Goal: Task Accomplishment & Management: Use online tool/utility

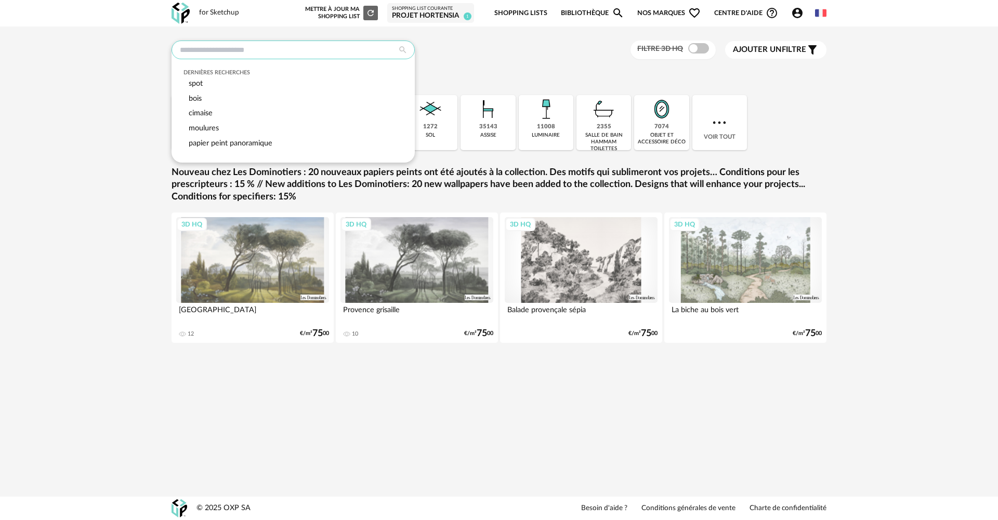
click at [296, 46] on input "text" at bounding box center [292, 50] width 243 height 19
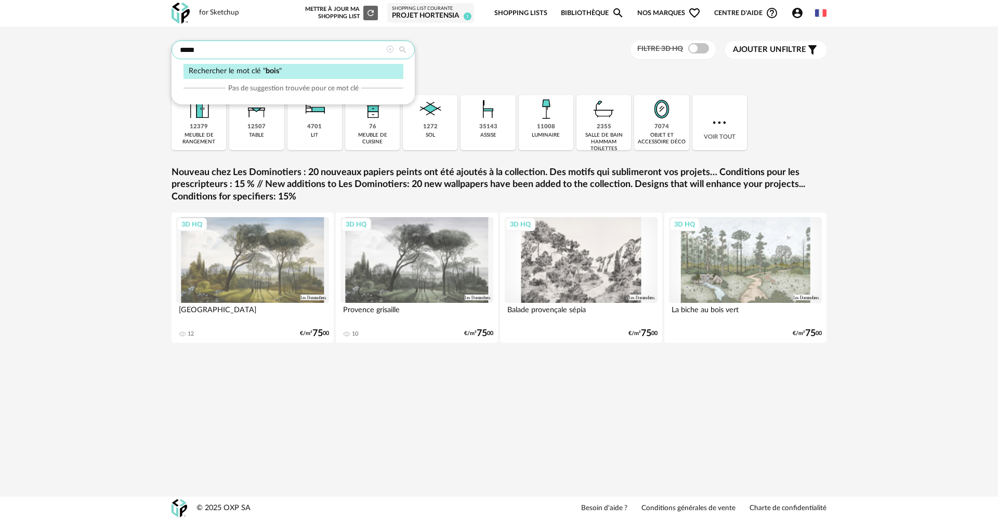
type input "****"
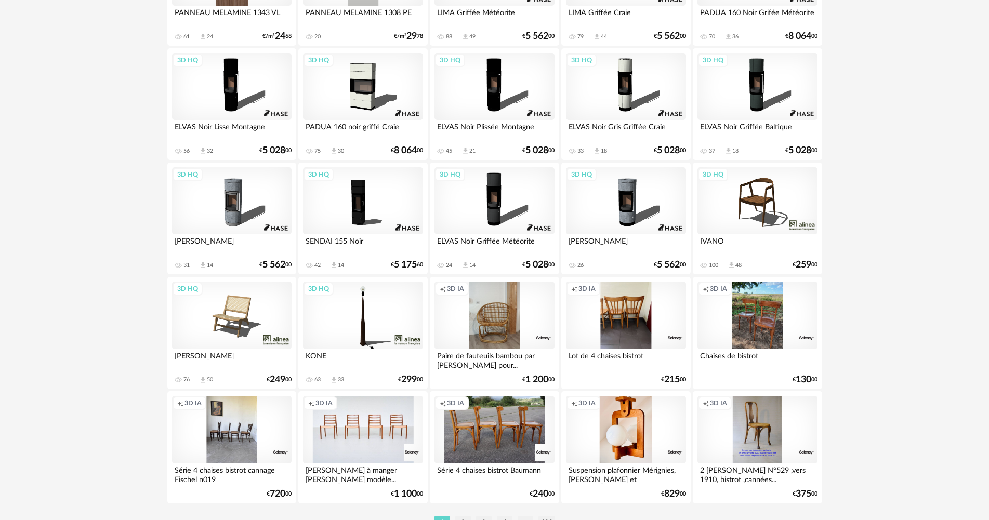
scroll to position [1985, 0]
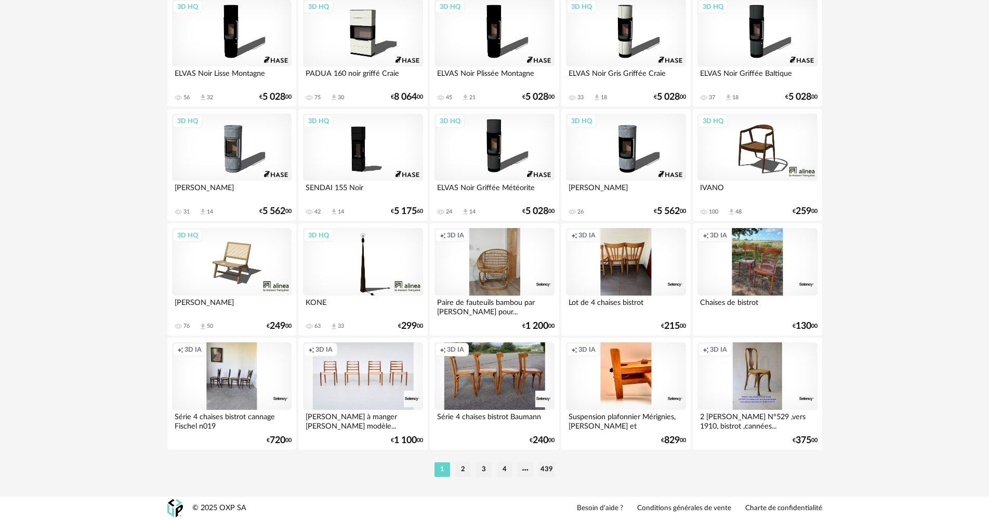
click at [651, 388] on div "Creation icon 3D IA" at bounding box center [626, 376] width 120 height 68
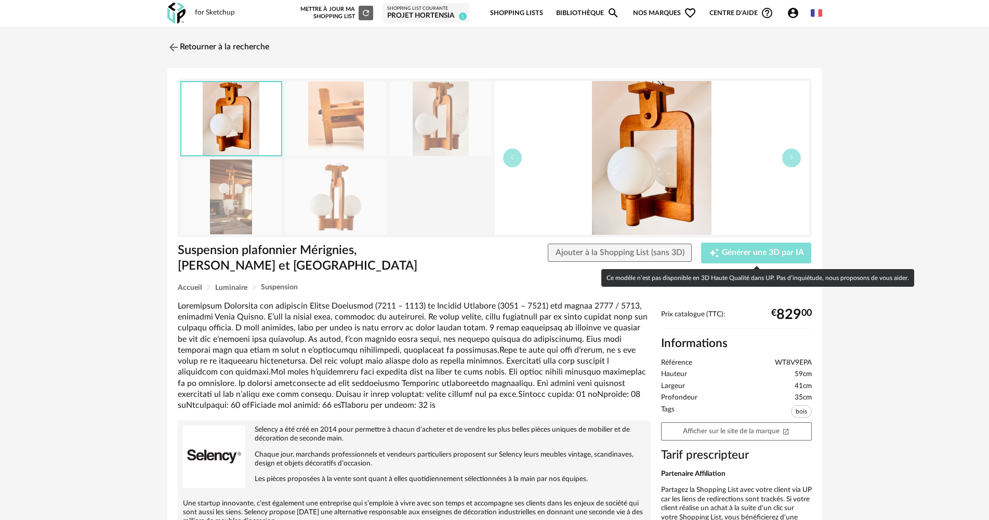
click at [733, 245] on button "Creation icon Générer une 3D par IA" at bounding box center [756, 253] width 110 height 21
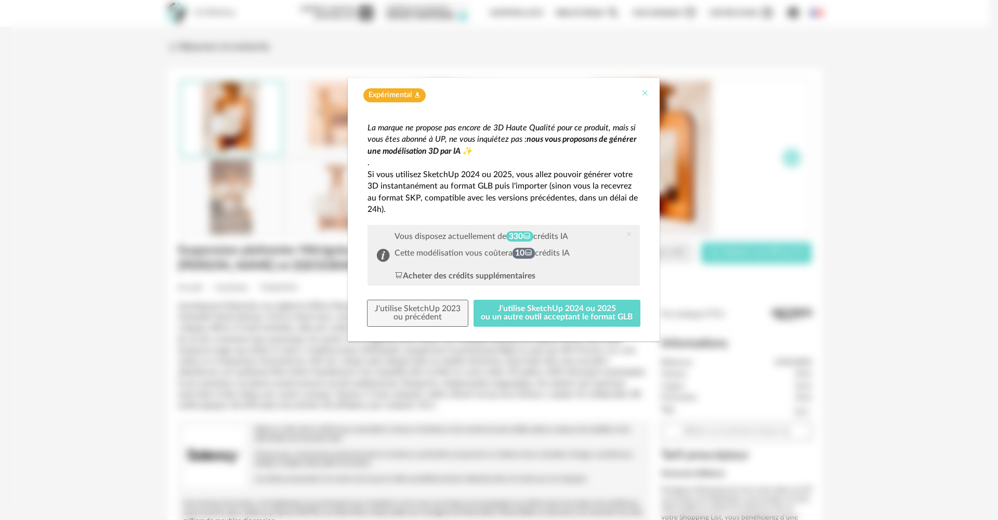
click at [646, 92] on icon "Close" at bounding box center [645, 93] width 8 height 8
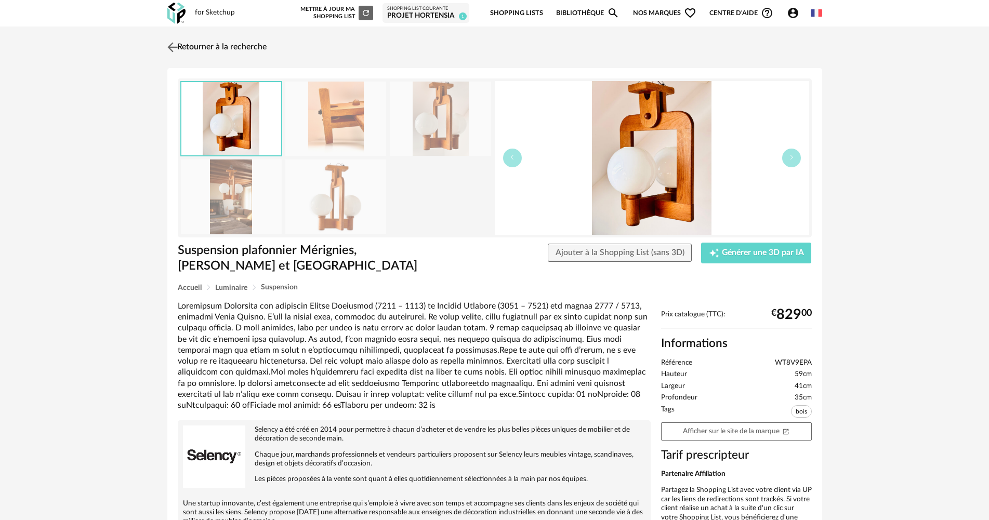
click at [176, 47] on img at bounding box center [172, 46] width 15 height 15
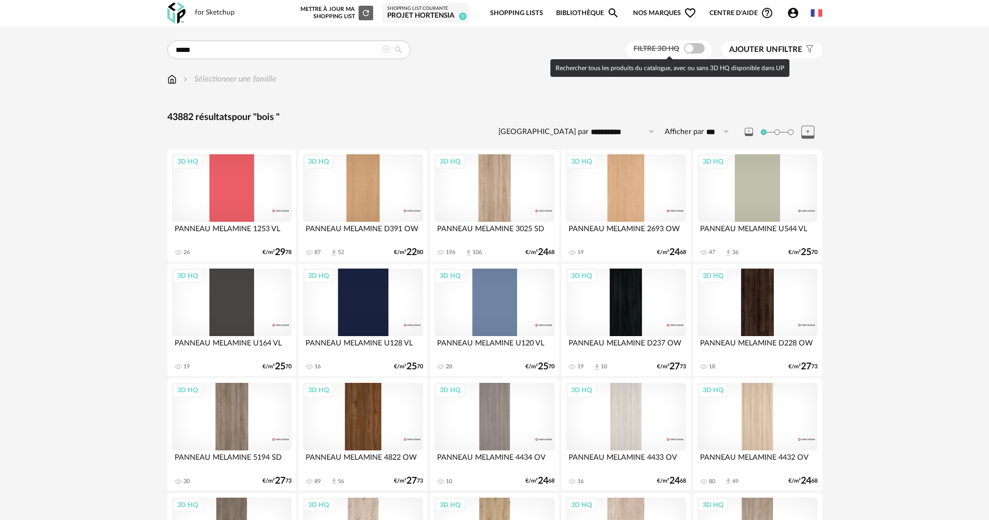
click at [691, 46] on span at bounding box center [694, 48] width 21 height 10
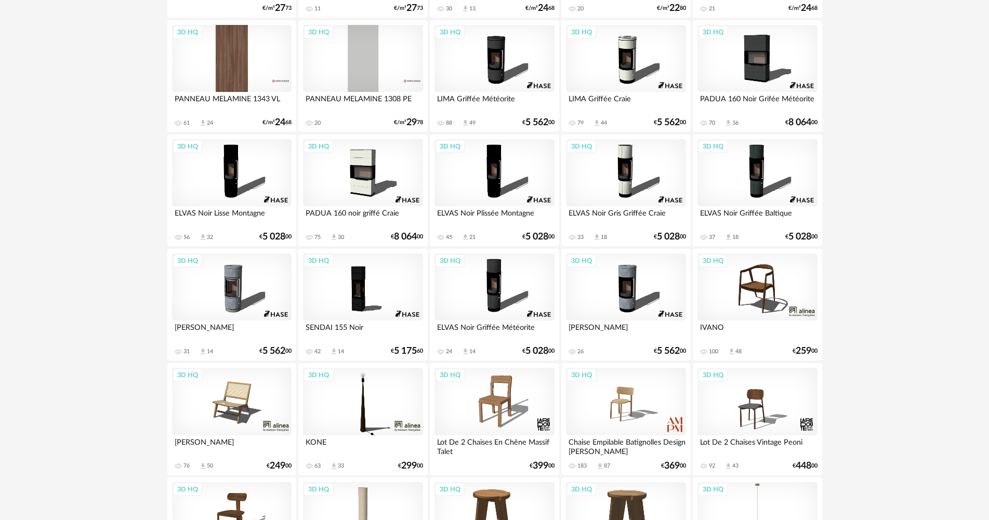
scroll to position [1663, 0]
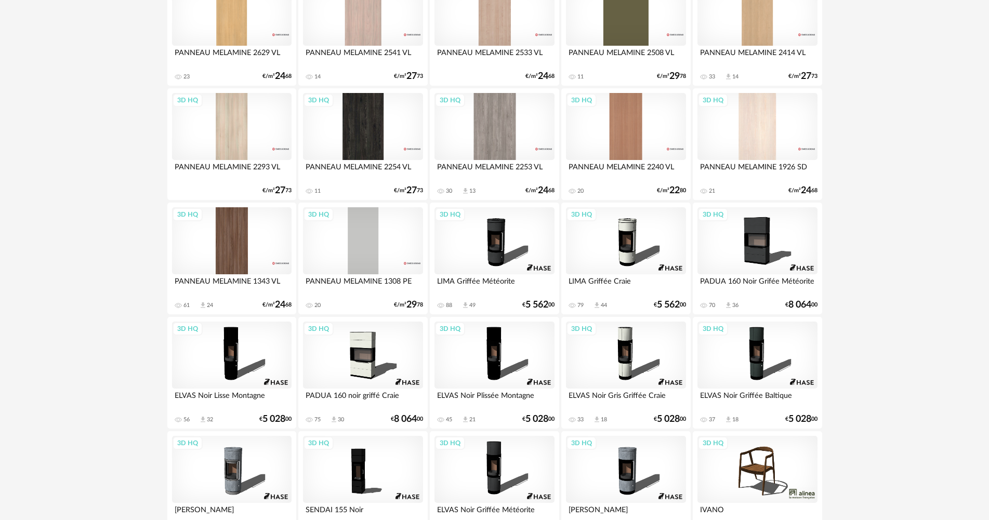
click at [634, 136] on div "3D HQ" at bounding box center [626, 127] width 120 height 68
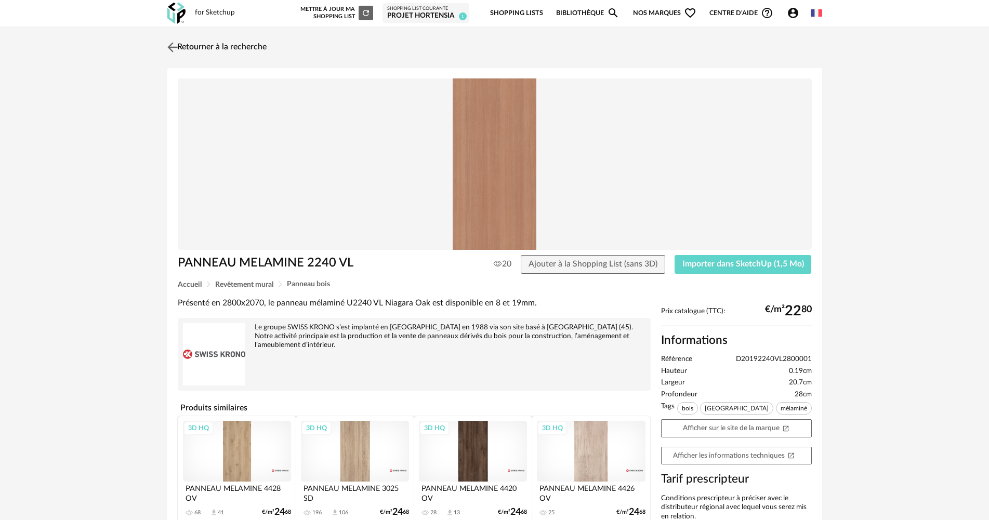
click at [179, 47] on img at bounding box center [172, 46] width 15 height 15
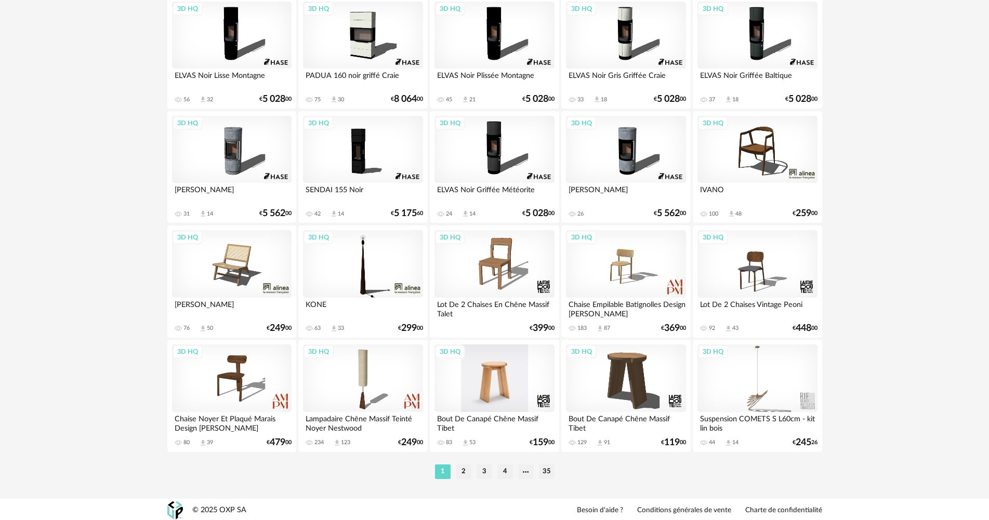
scroll to position [1985, 0]
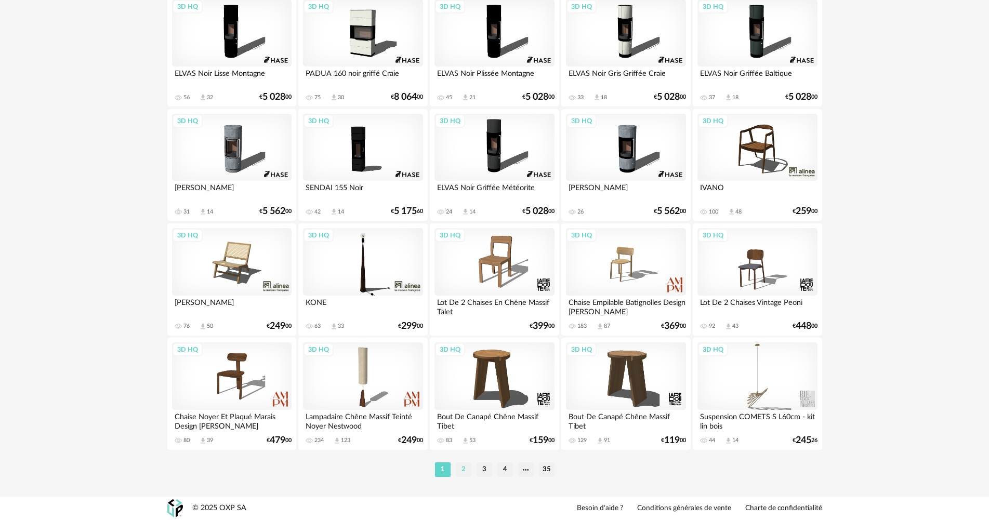
click at [463, 471] on li "2" at bounding box center [464, 469] width 16 height 15
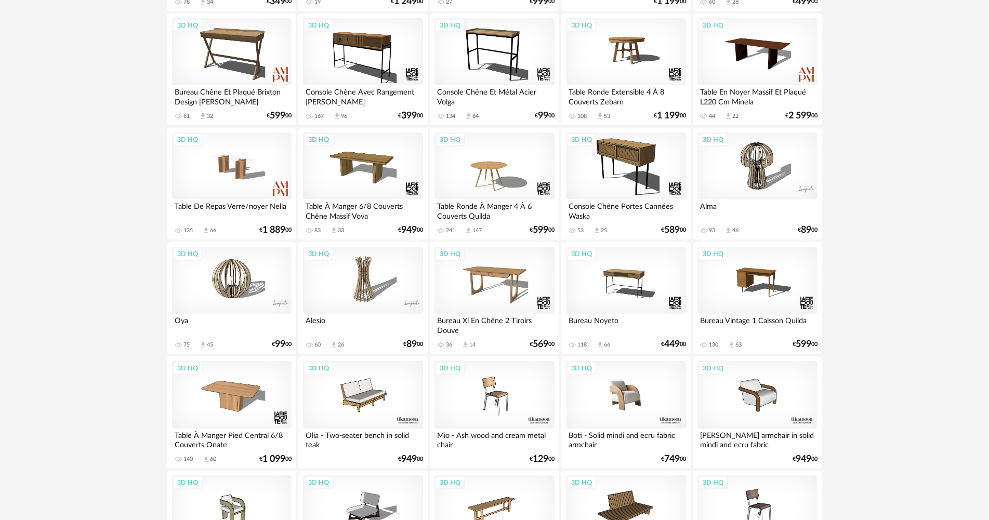
scroll to position [1870, 0]
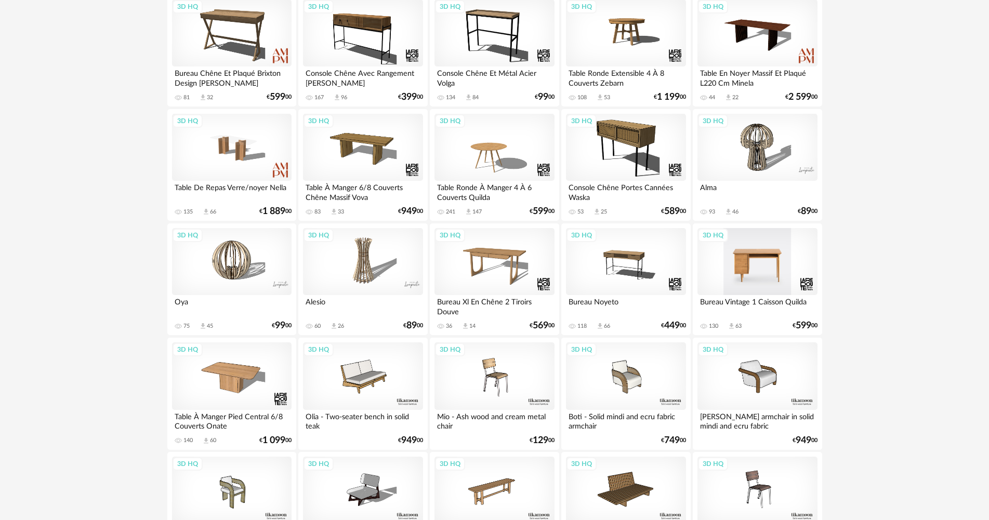
click at [762, 268] on div "3D HQ" at bounding box center [757, 262] width 120 height 68
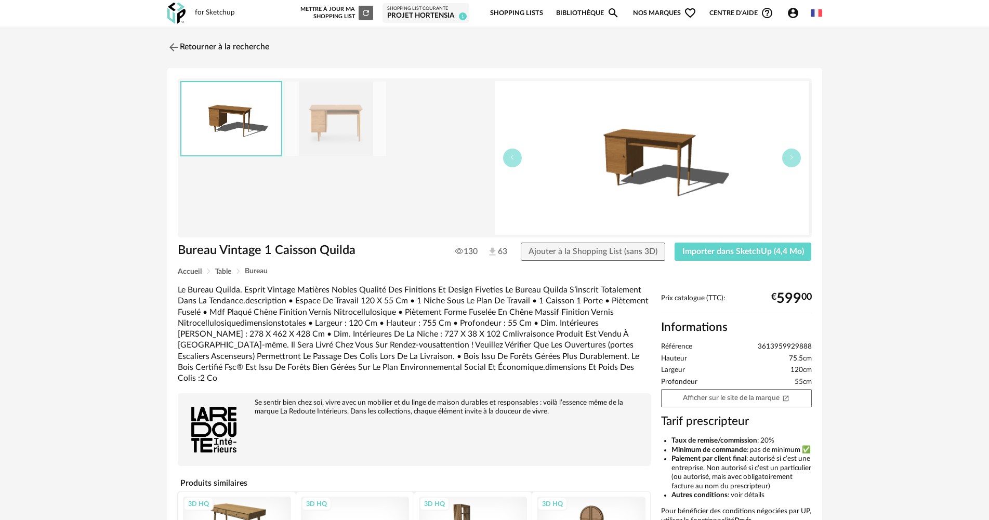
click at [321, 112] on img at bounding box center [335, 119] width 101 height 74
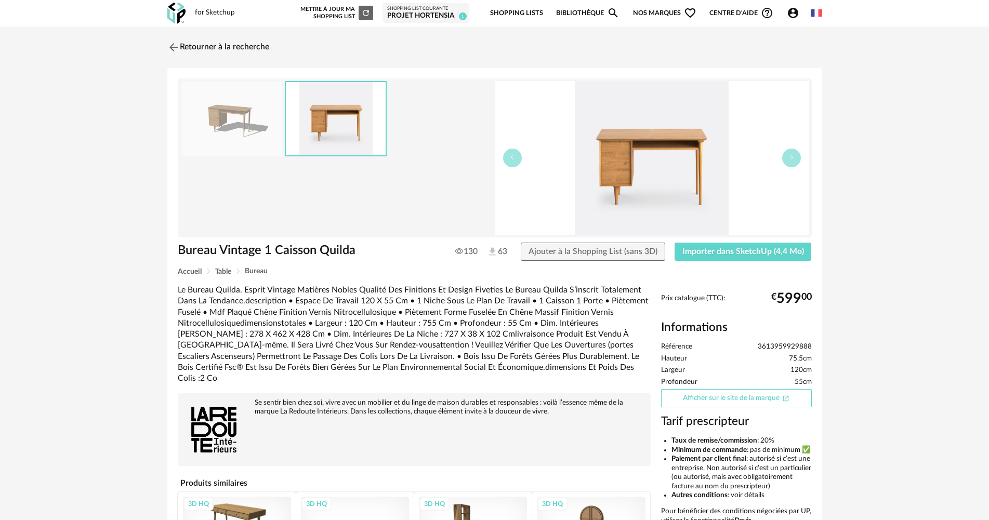
click at [751, 395] on link "Afficher sur le site de la marque Open In New icon" at bounding box center [736, 398] width 151 height 18
click at [187, 48] on link "Retourner à la recherche" at bounding box center [216, 47] width 102 height 23
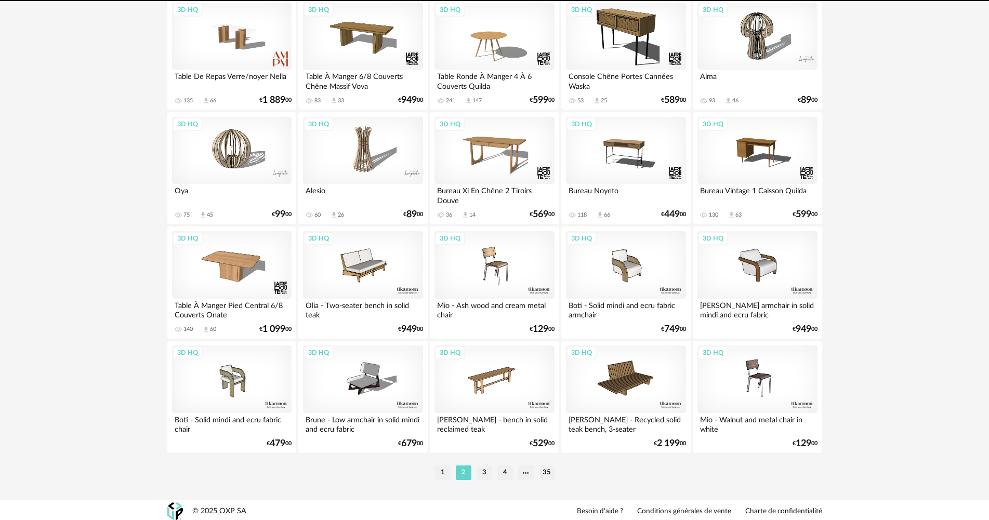
scroll to position [1985, 0]
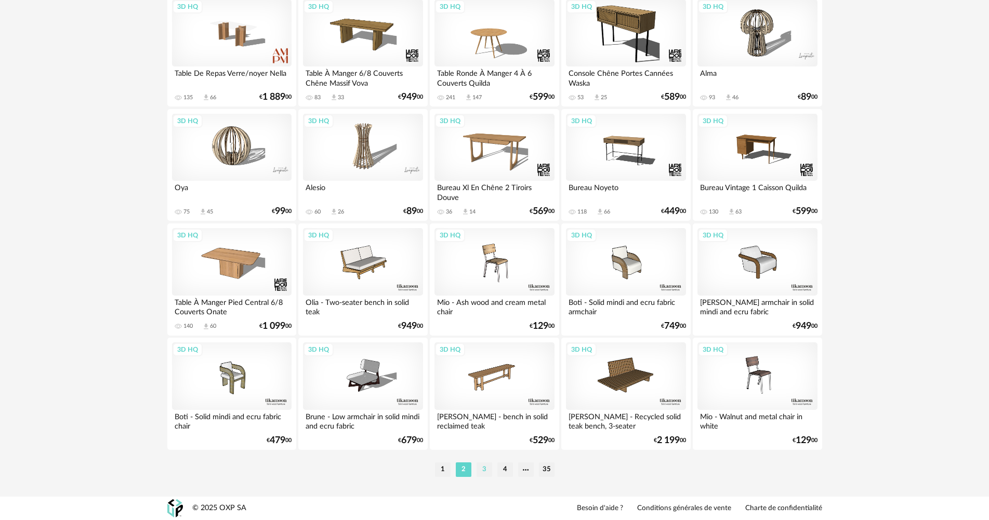
click at [486, 471] on li "3" at bounding box center [484, 469] width 16 height 15
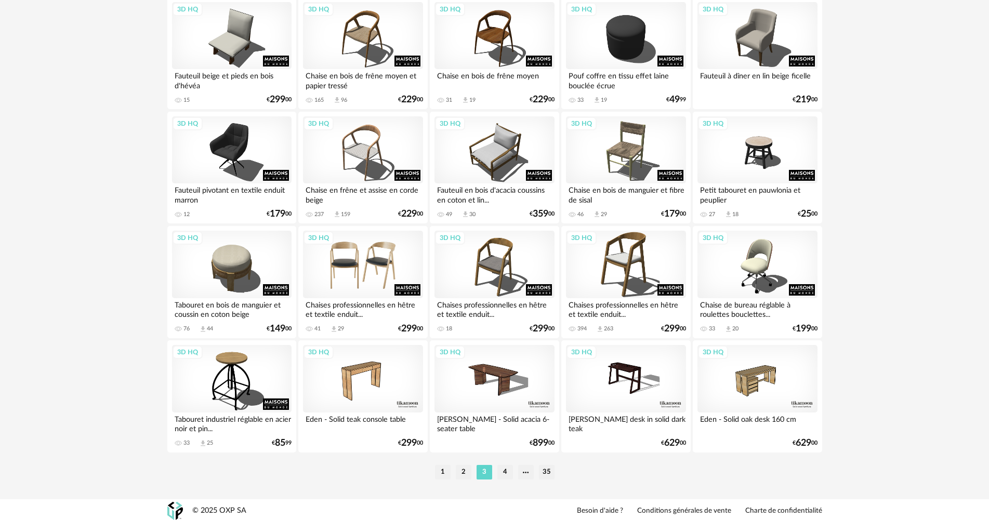
scroll to position [1985, 0]
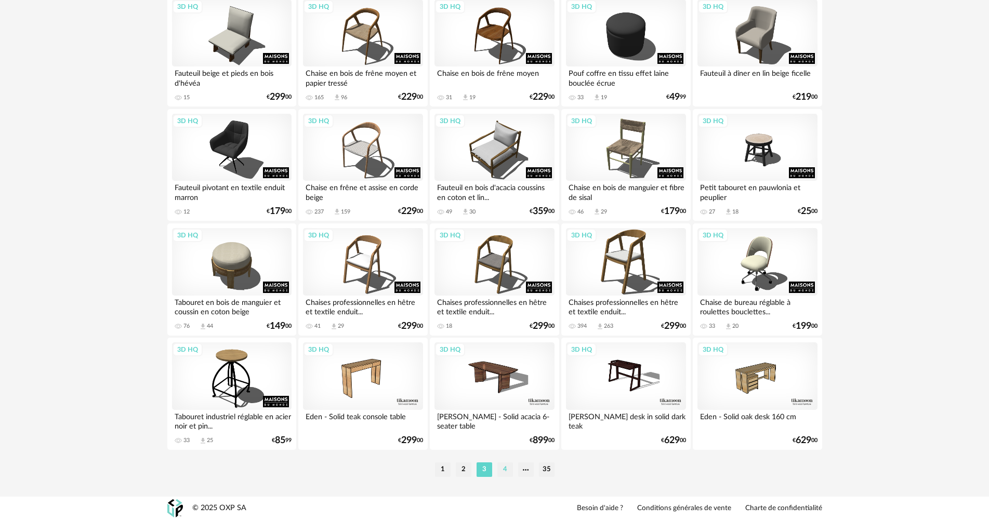
click at [502, 472] on li "4" at bounding box center [505, 469] width 16 height 15
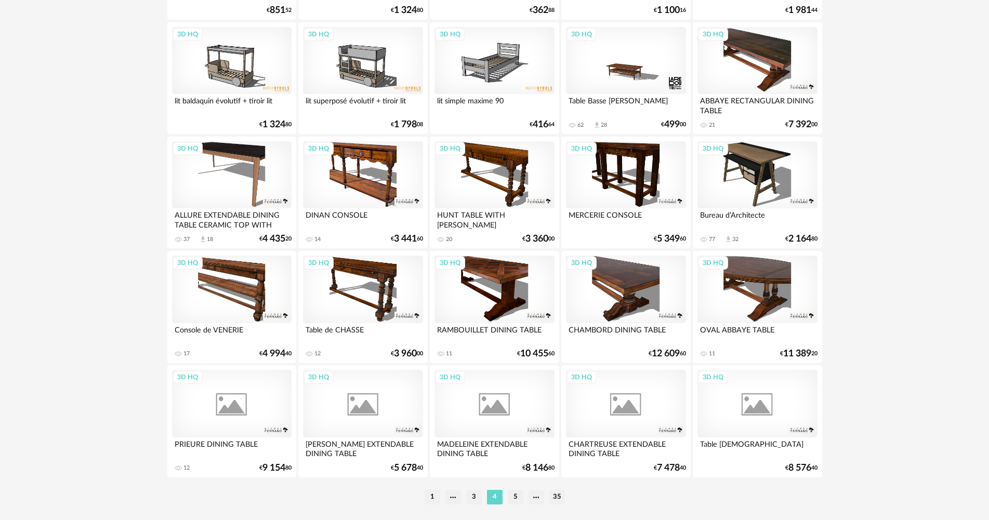
scroll to position [1985, 0]
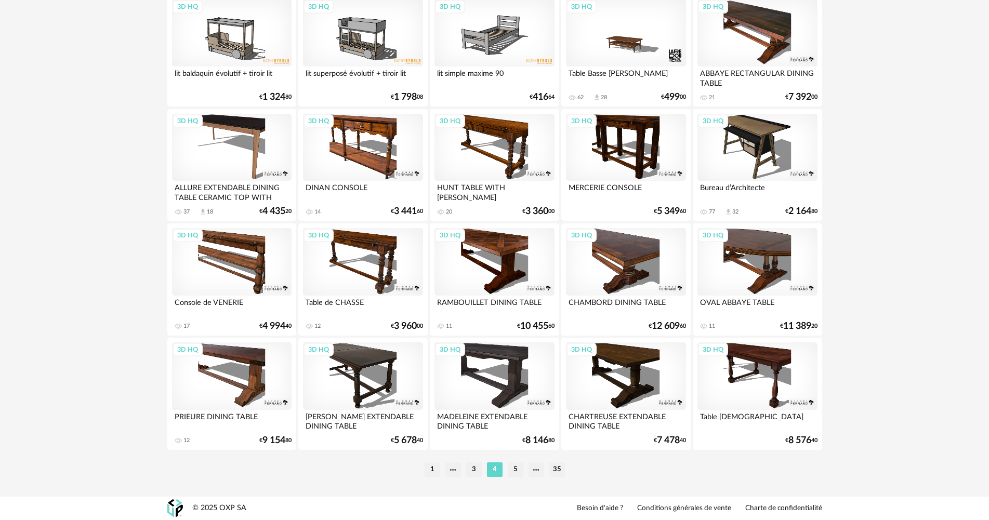
click at [354, 142] on div "3D HQ" at bounding box center [363, 148] width 120 height 68
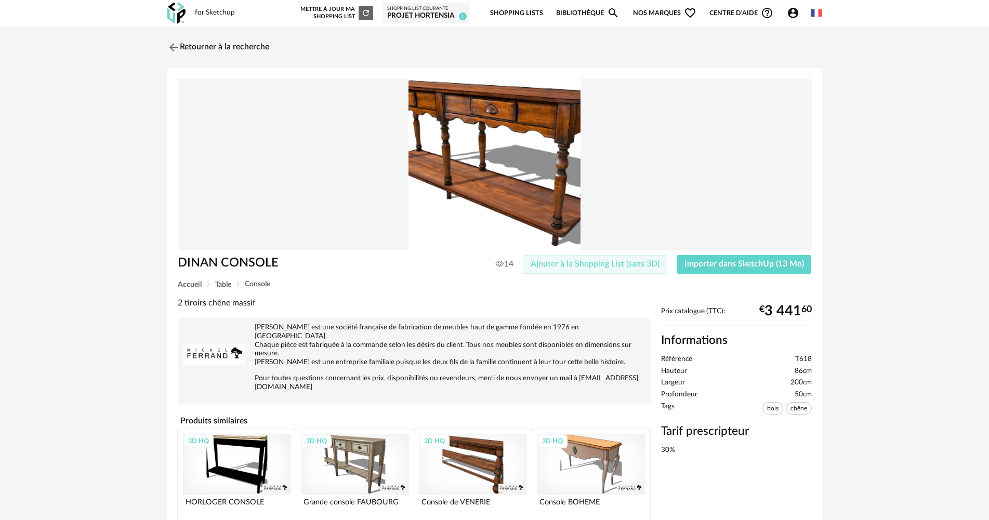
click at [607, 257] on button "Ajouter à la Shopping List (sans 3D)" at bounding box center [595, 264] width 144 height 19
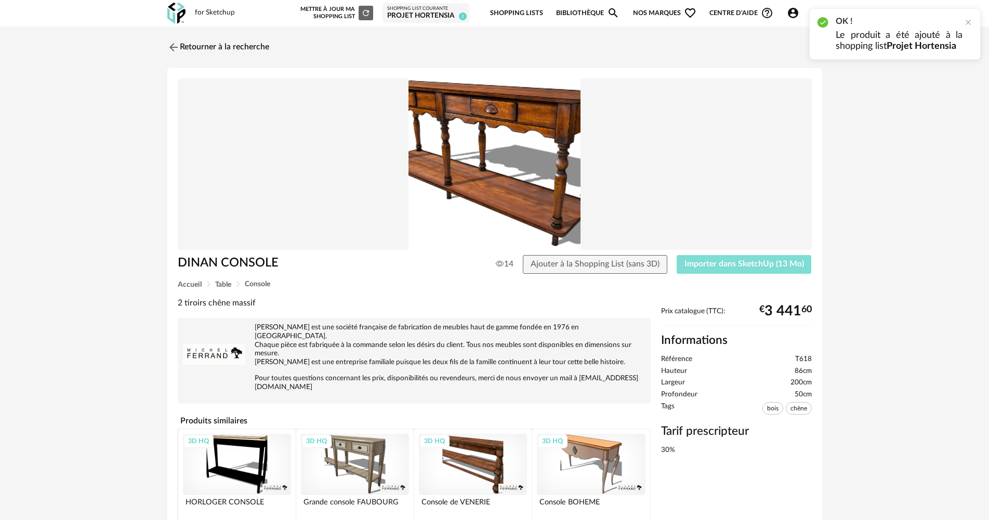
click at [691, 260] on span "Importer dans SketchUp (13 Mo)" at bounding box center [744, 264] width 120 height 8
click at [171, 52] on img at bounding box center [172, 46] width 15 height 15
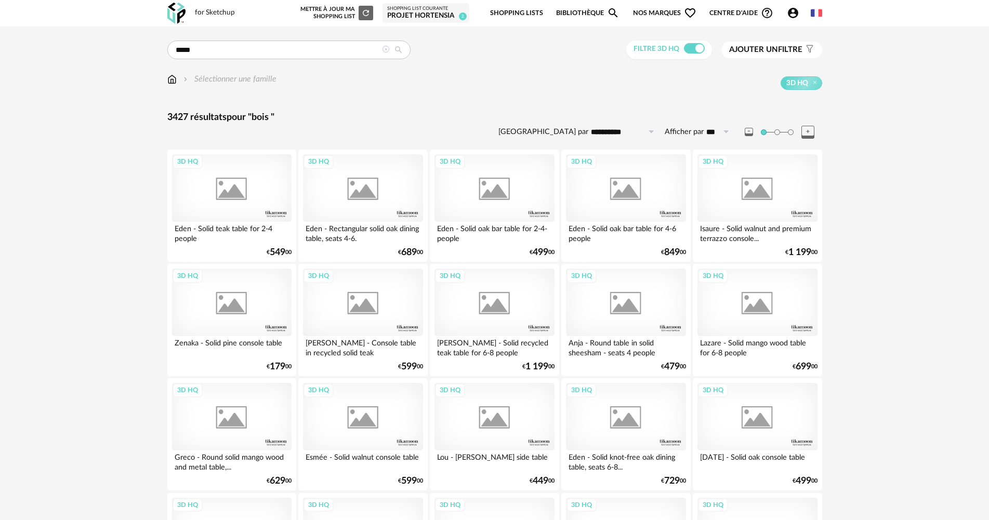
scroll to position [1985, 0]
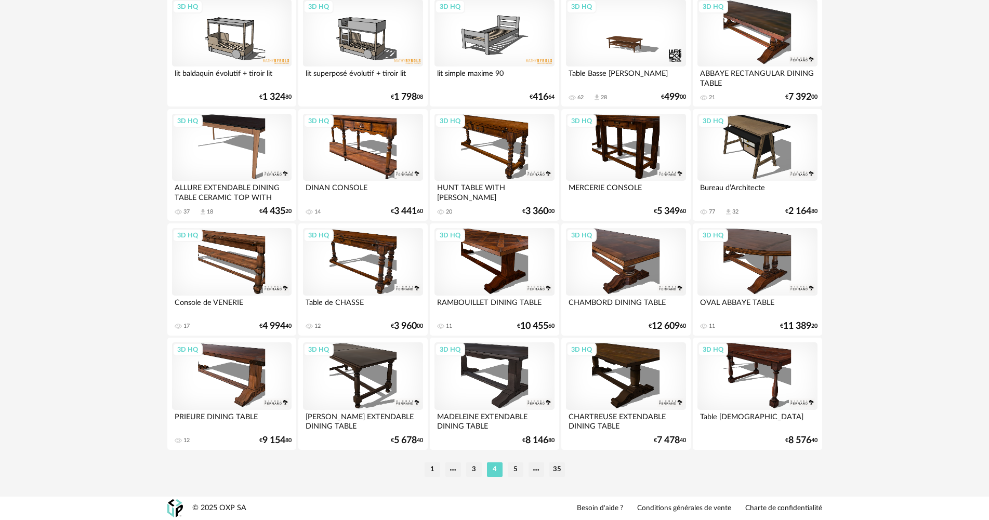
click at [506, 469] on ul "1 3 4 5 35" at bounding box center [494, 469] width 145 height 15
click at [513, 469] on li "5" at bounding box center [516, 469] width 16 height 15
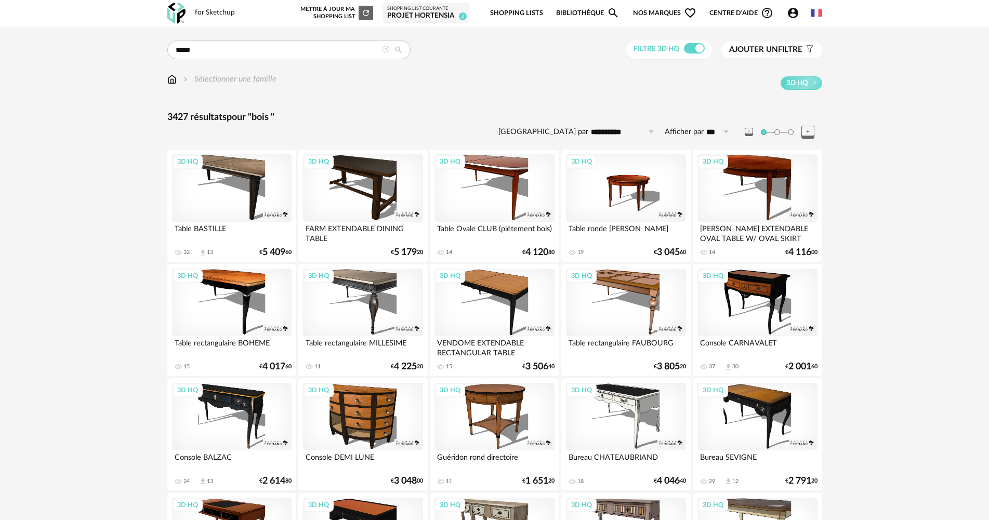
click at [647, 294] on div "3D HQ" at bounding box center [626, 303] width 120 height 68
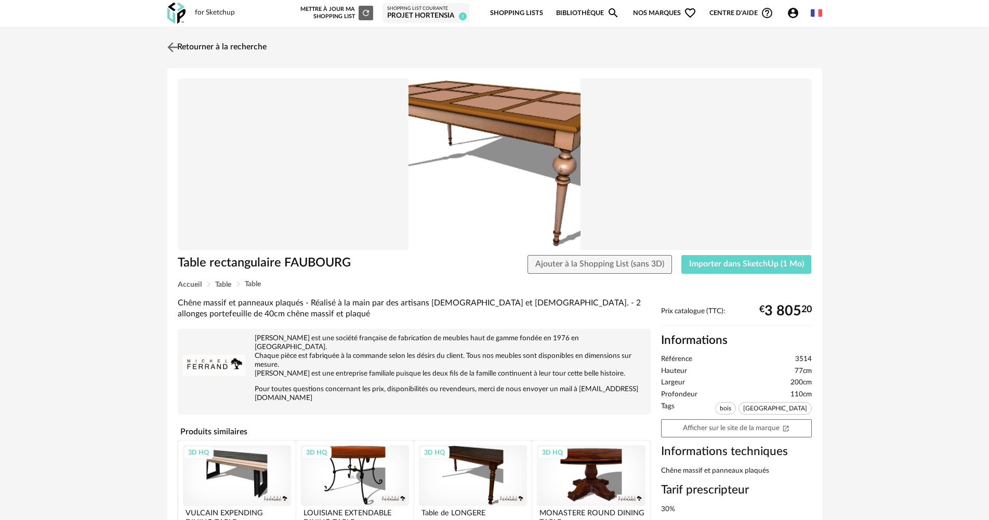
click at [190, 52] on link "Retourner à la recherche" at bounding box center [216, 47] width 102 height 23
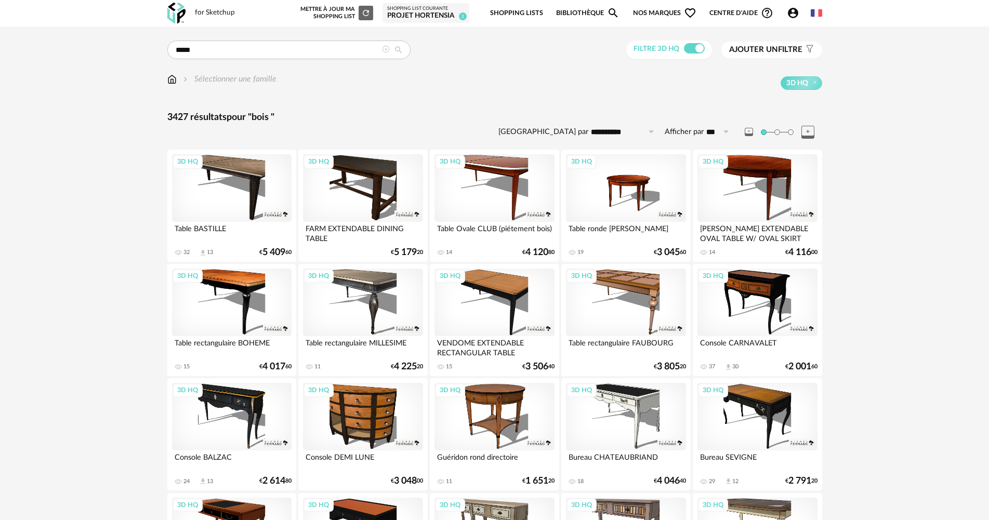
scroll to position [52, 0]
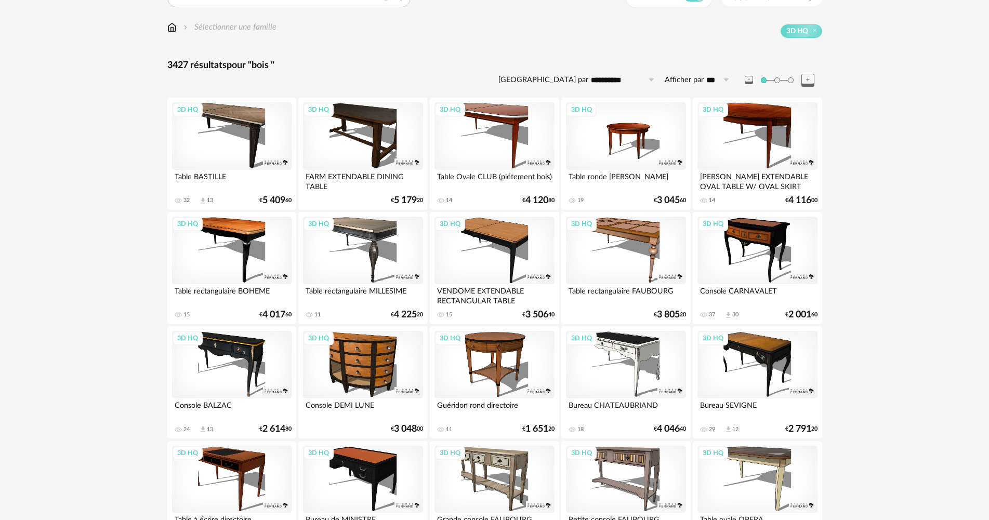
click at [729, 347] on div "3D HQ" at bounding box center [757, 365] width 120 height 68
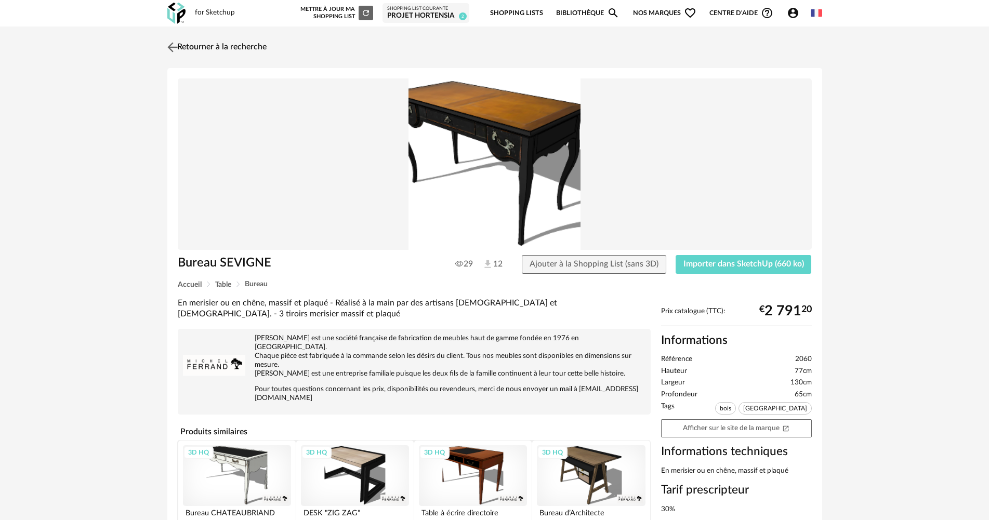
click at [200, 49] on link "Retourner à la recherche" at bounding box center [216, 47] width 102 height 23
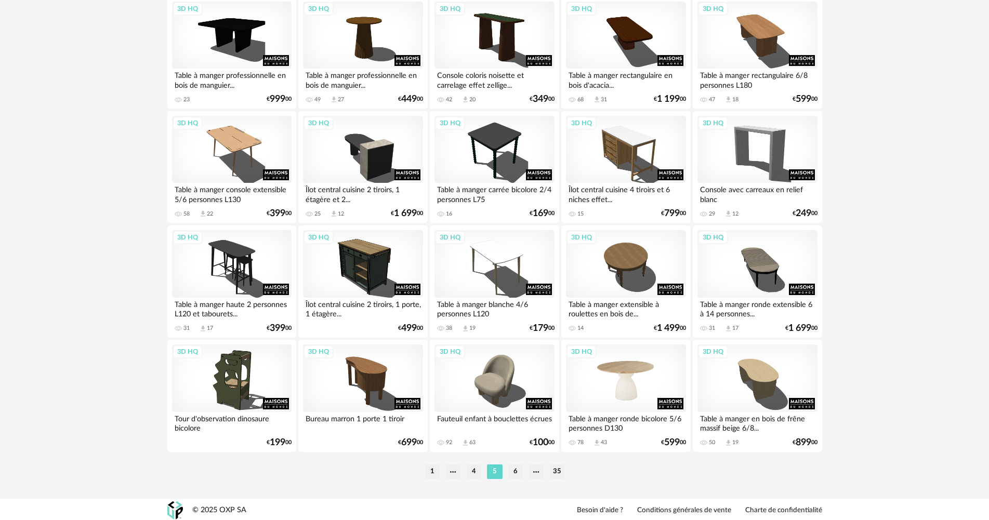
scroll to position [1985, 0]
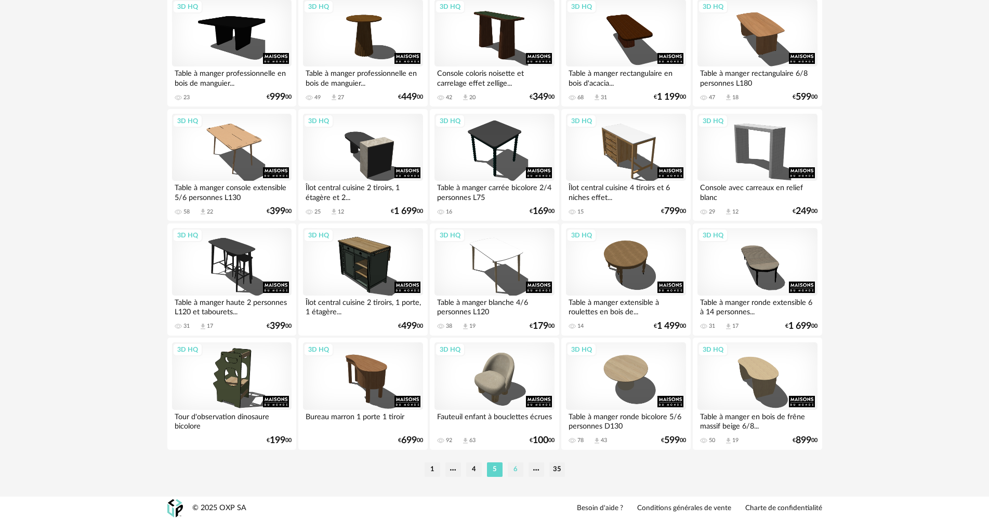
click at [510, 476] on li "6" at bounding box center [516, 469] width 16 height 15
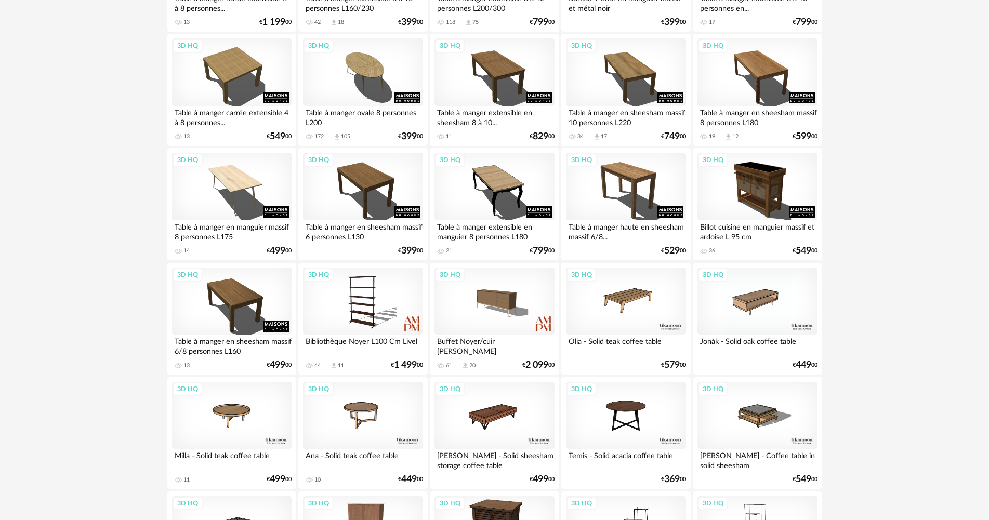
scroll to position [1195, 0]
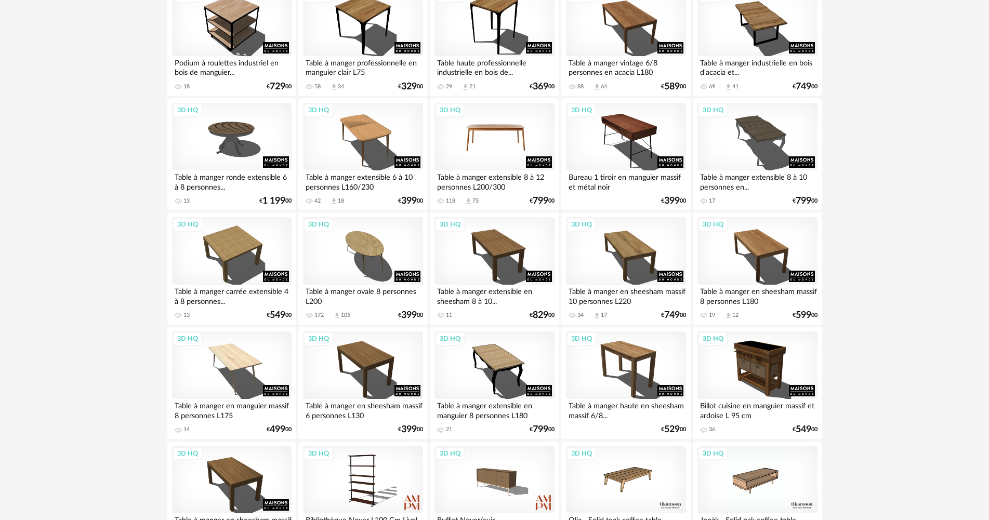
click at [509, 142] on div "3D HQ" at bounding box center [494, 137] width 120 height 68
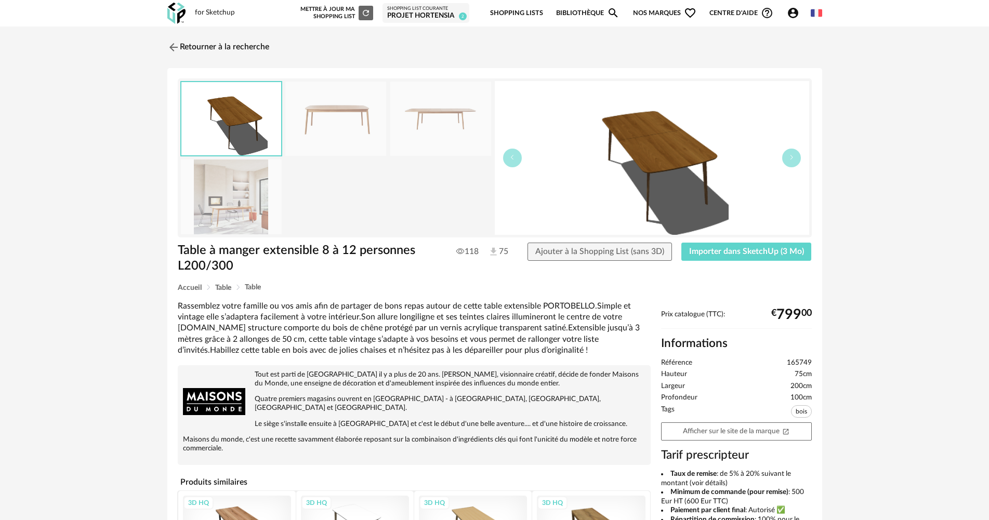
click at [258, 233] on img at bounding box center [231, 197] width 101 height 74
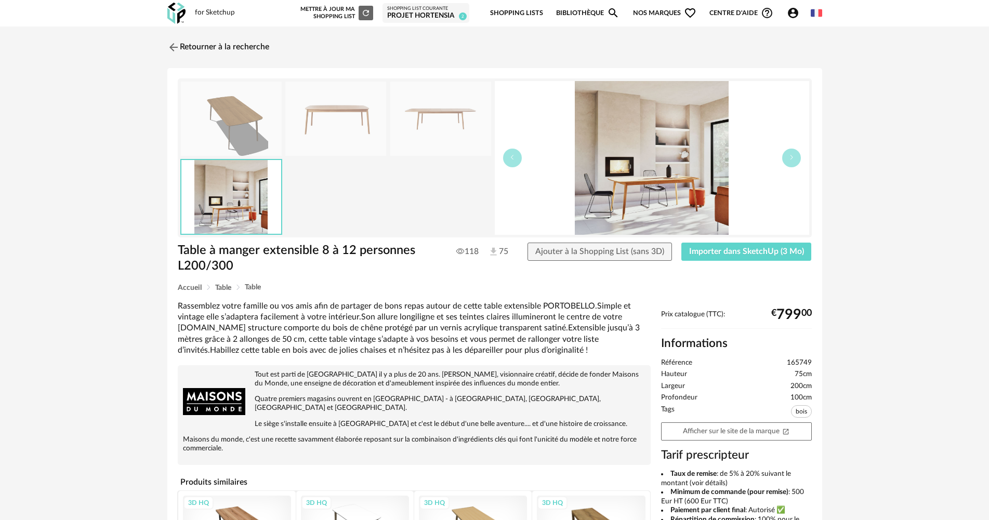
click at [295, 115] on img at bounding box center [335, 119] width 101 height 74
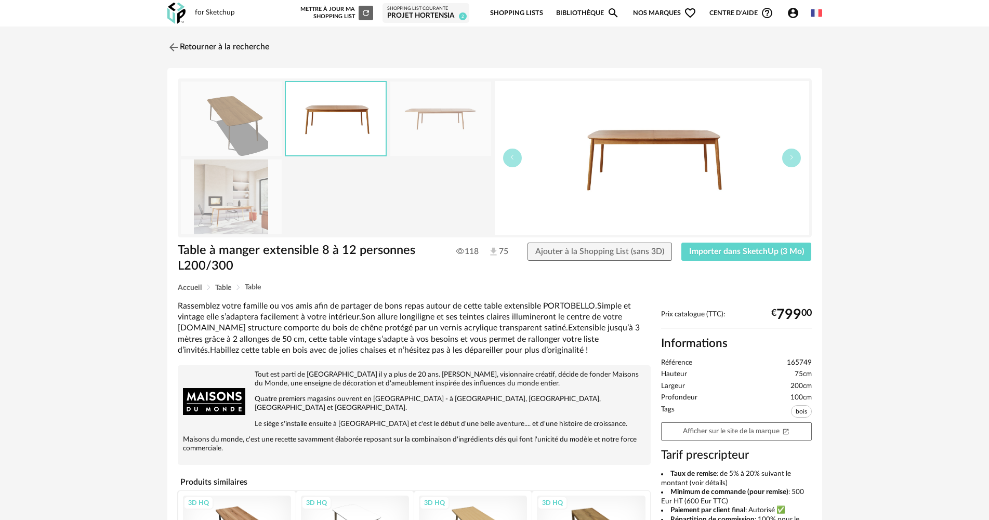
click at [450, 107] on img at bounding box center [440, 119] width 101 height 74
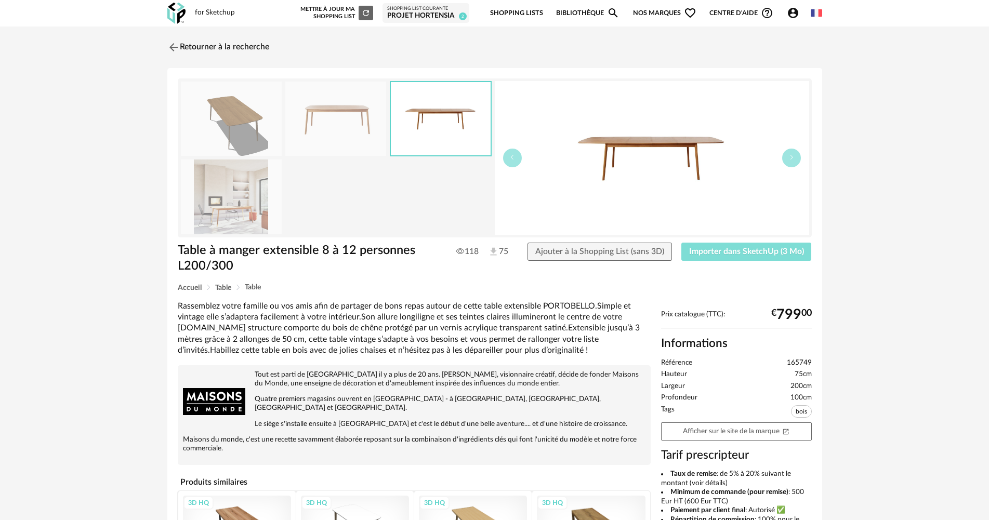
click at [709, 255] on span "Importer dans SketchUp (3 Mo)" at bounding box center [746, 251] width 115 height 8
